Goal: Check status

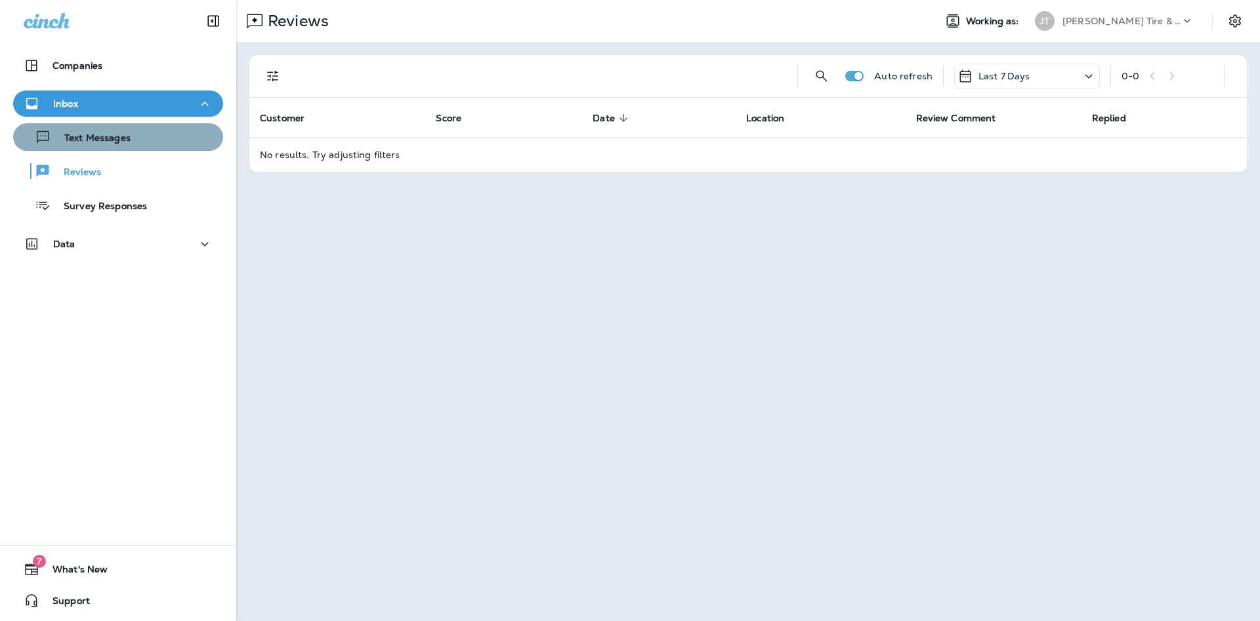
click at [142, 149] on button "Text Messages" at bounding box center [118, 137] width 210 height 28
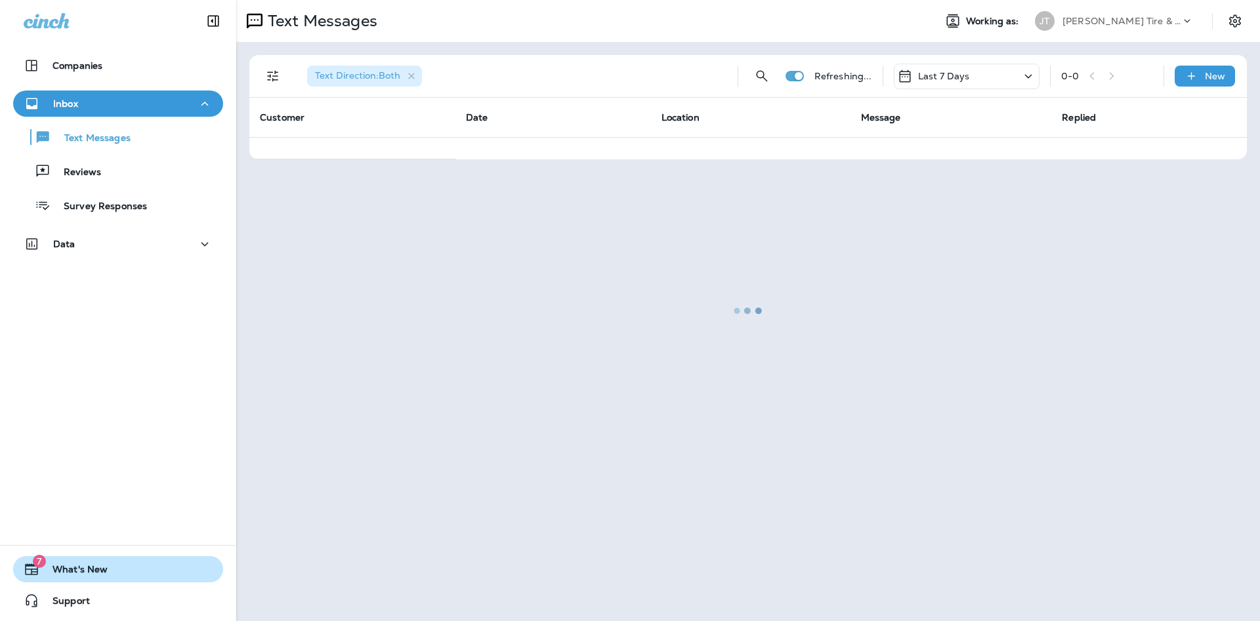
click at [127, 558] on button "7 What's New" at bounding box center [118, 569] width 210 height 26
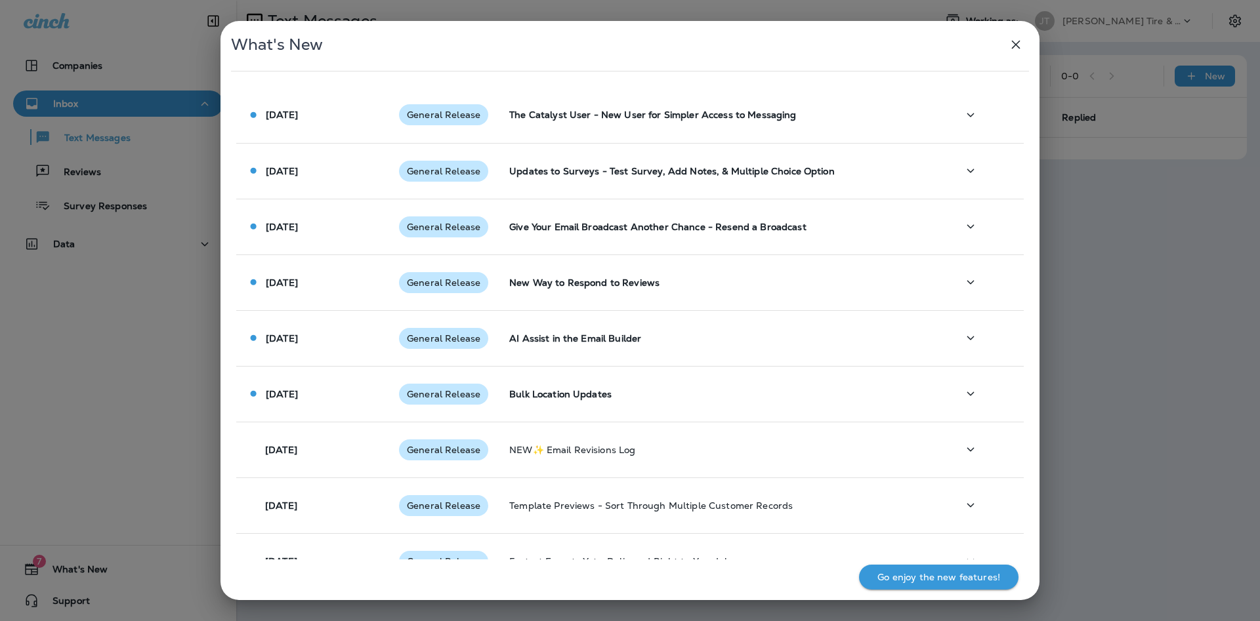
click at [1012, 44] on icon "button" at bounding box center [1016, 45] width 16 height 16
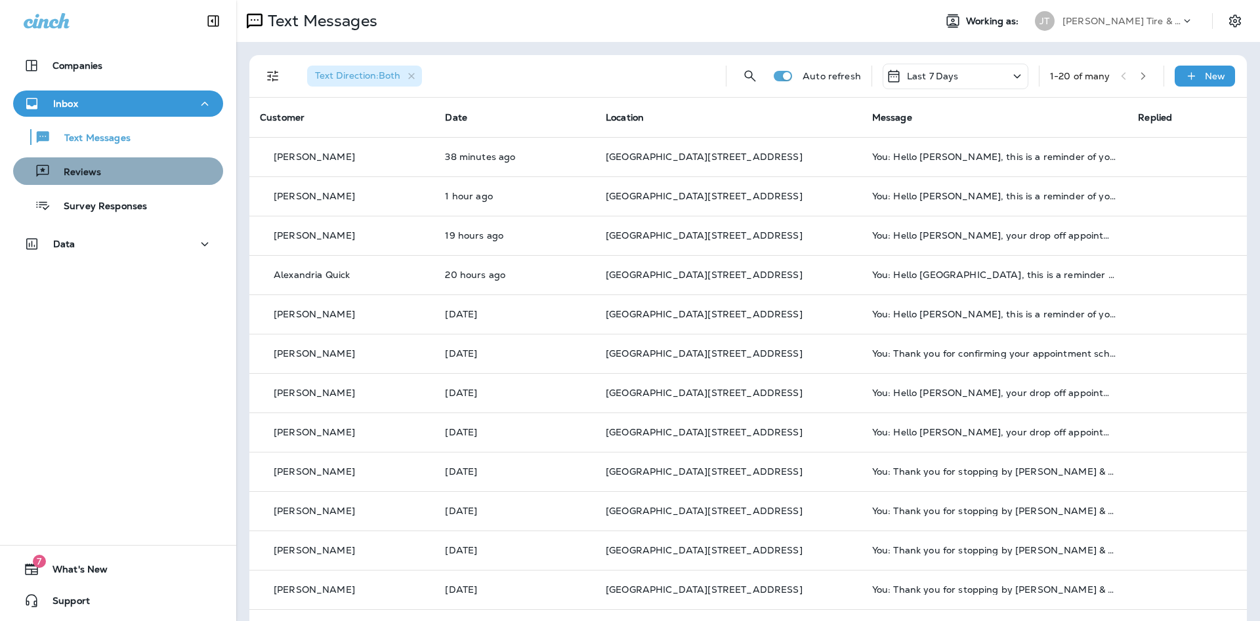
click at [152, 174] on div "Reviews" at bounding box center [117, 171] width 199 height 20
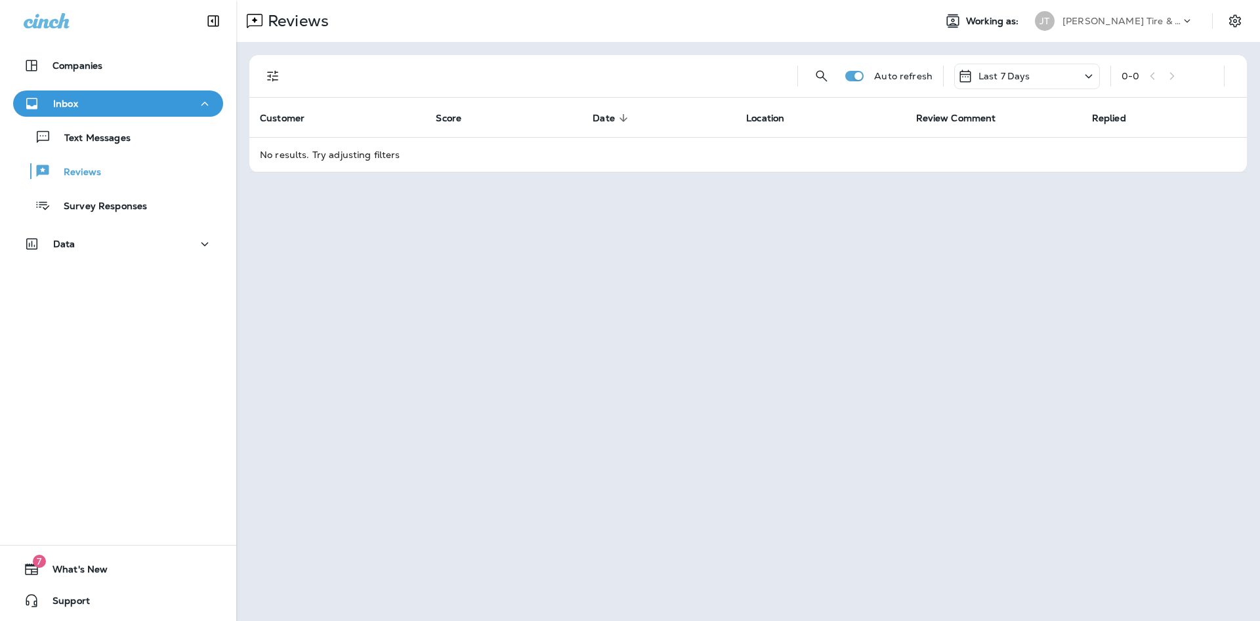
click at [995, 75] on p "Last 7 Days" at bounding box center [1004, 76] width 52 height 10
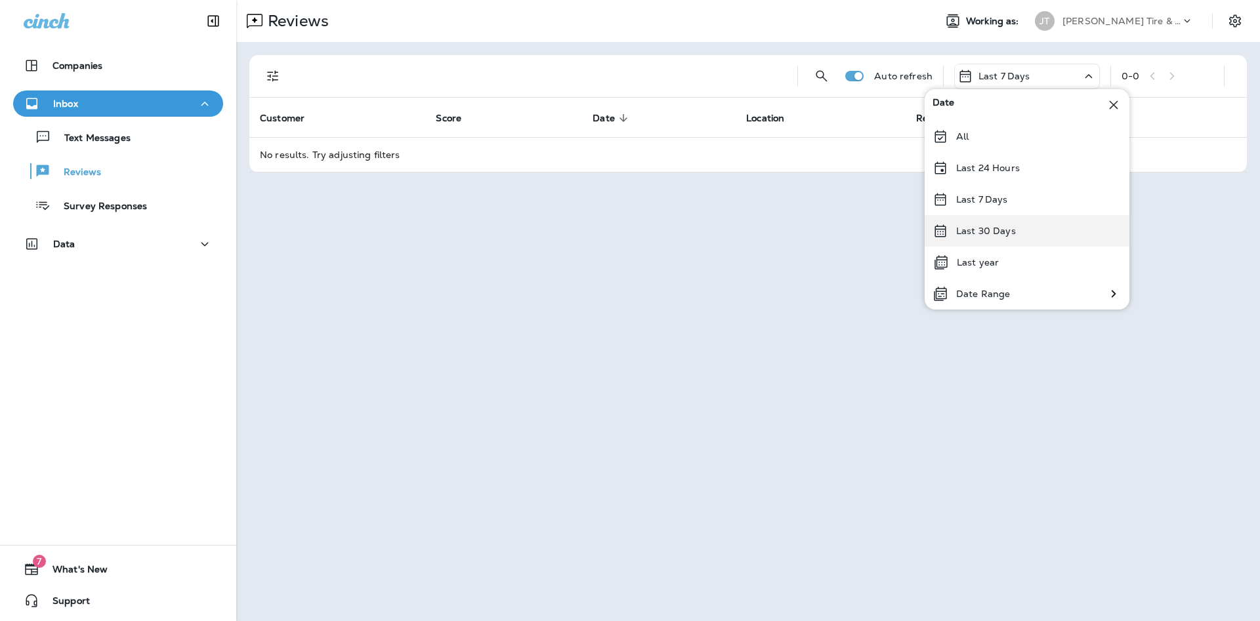
click at [995, 235] on p "Last 30 Days" at bounding box center [986, 231] width 60 height 10
